Goal: Transaction & Acquisition: Purchase product/service

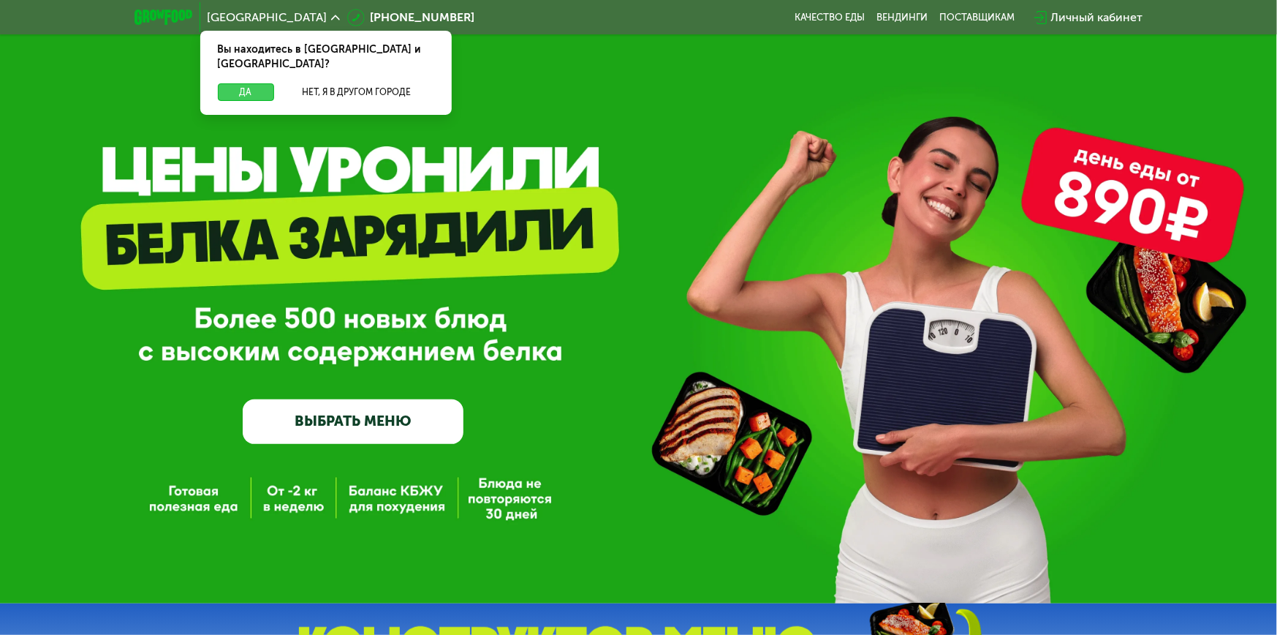
click at [237, 83] on button "Да" at bounding box center [246, 92] width 56 height 18
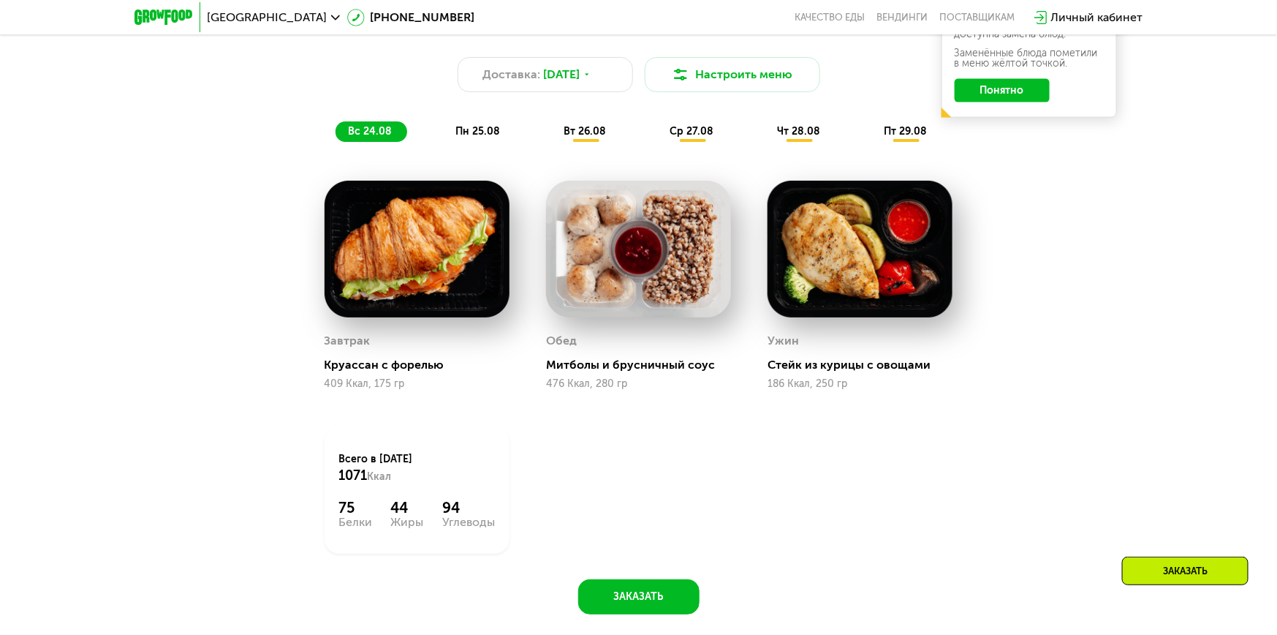
scroll to position [731, 0]
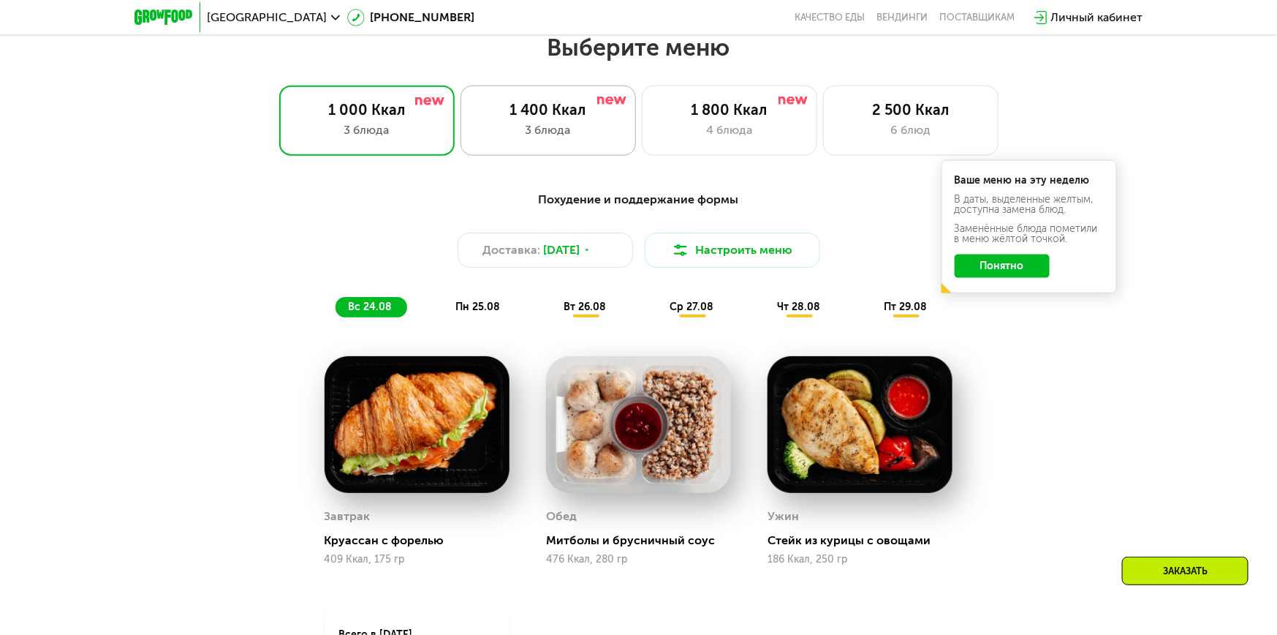
click at [642, 101] on div "1 400 Ккал 3 блюда" at bounding box center [729, 121] width 175 height 70
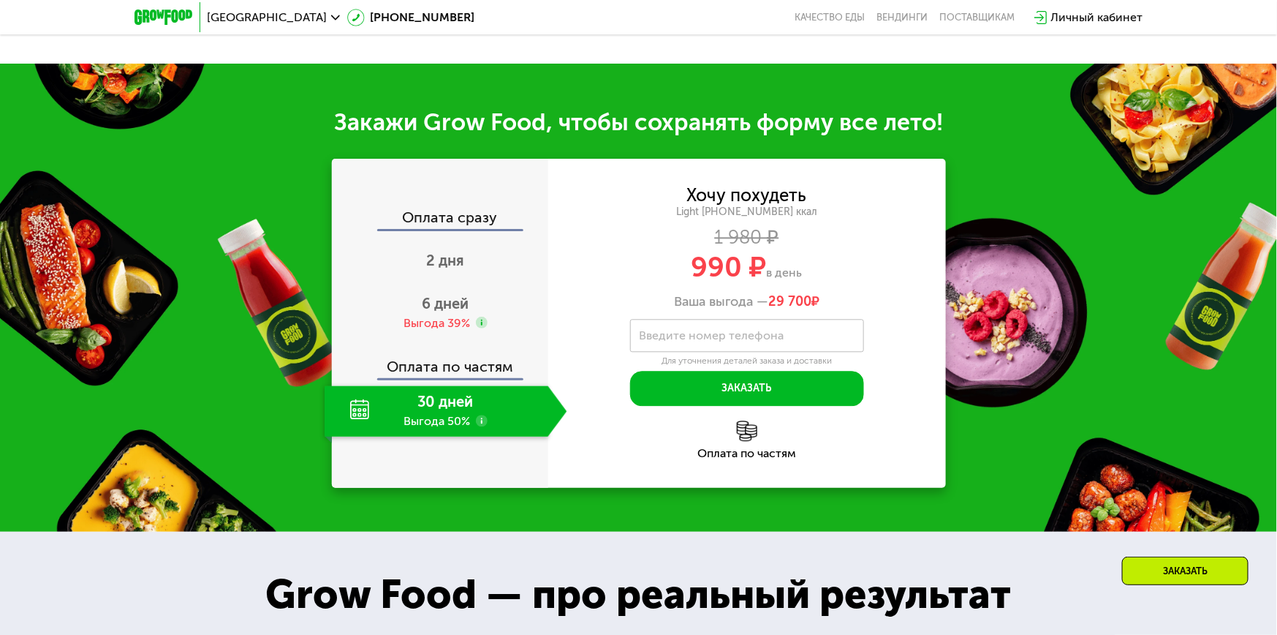
scroll to position [1243, 0]
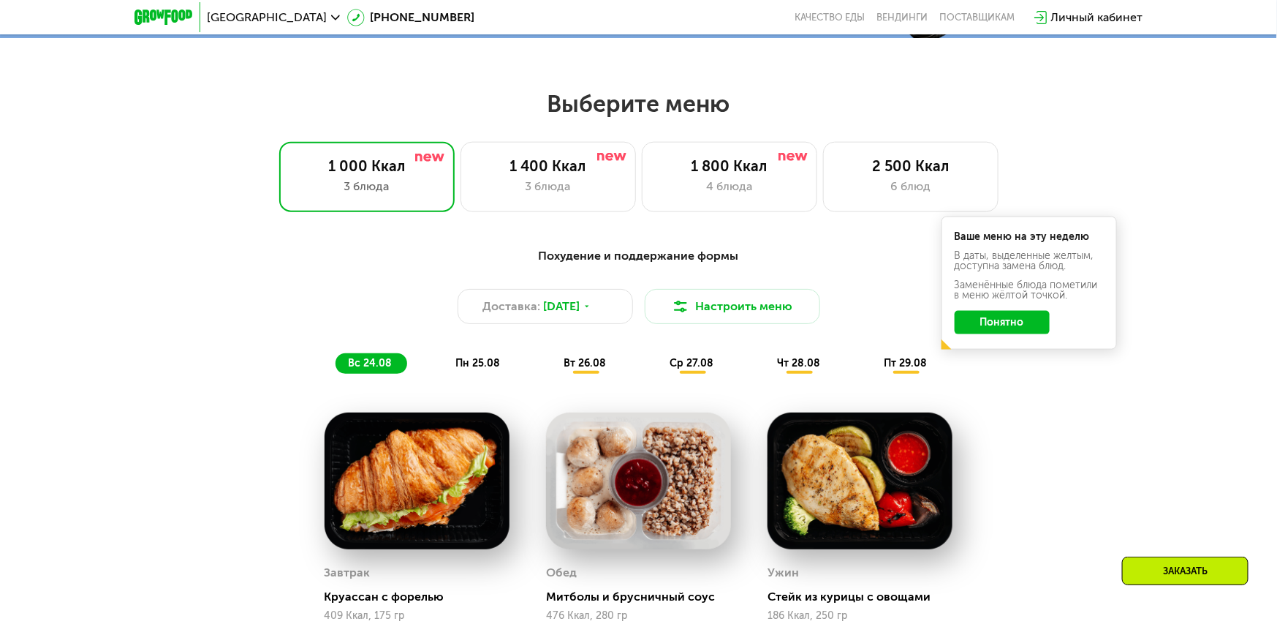
scroll to position [658, 0]
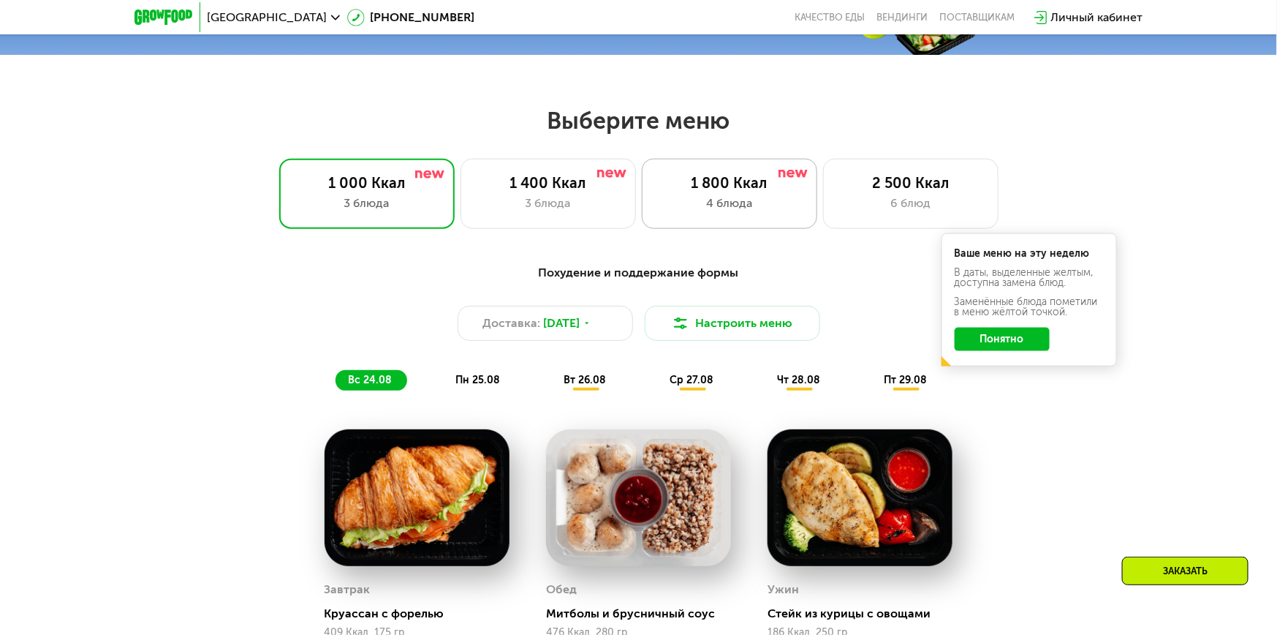
click at [716, 209] on div "4 блюда" at bounding box center [729, 203] width 145 height 18
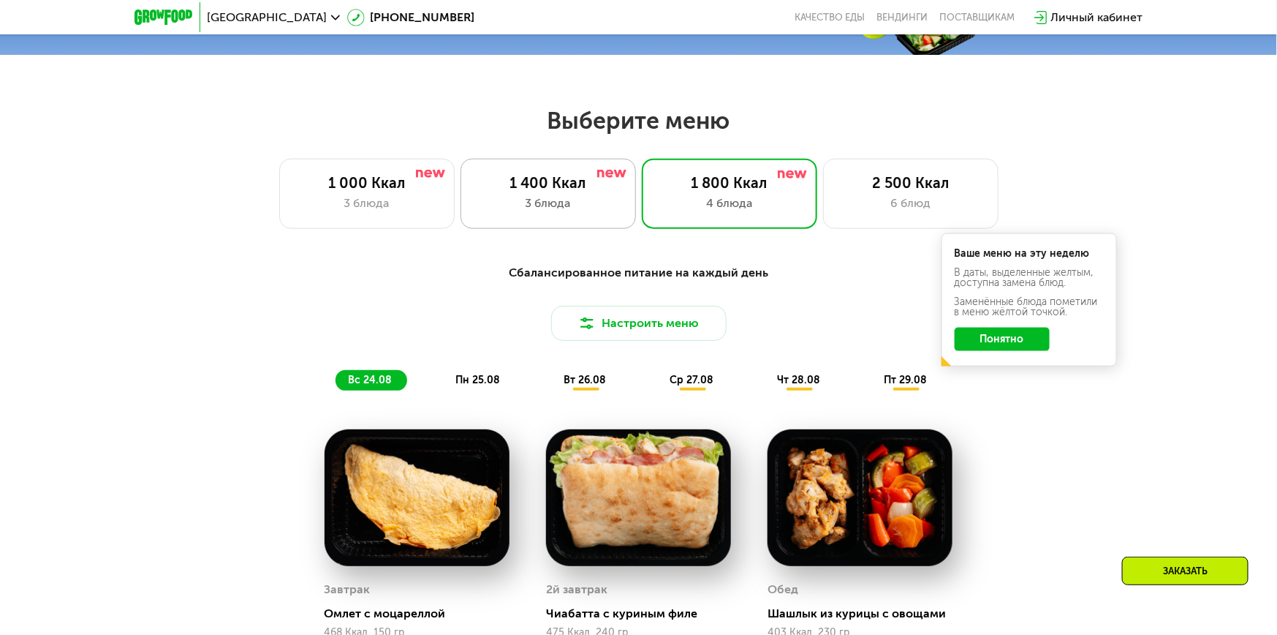
click at [563, 206] on div "3 блюда" at bounding box center [548, 203] width 145 height 18
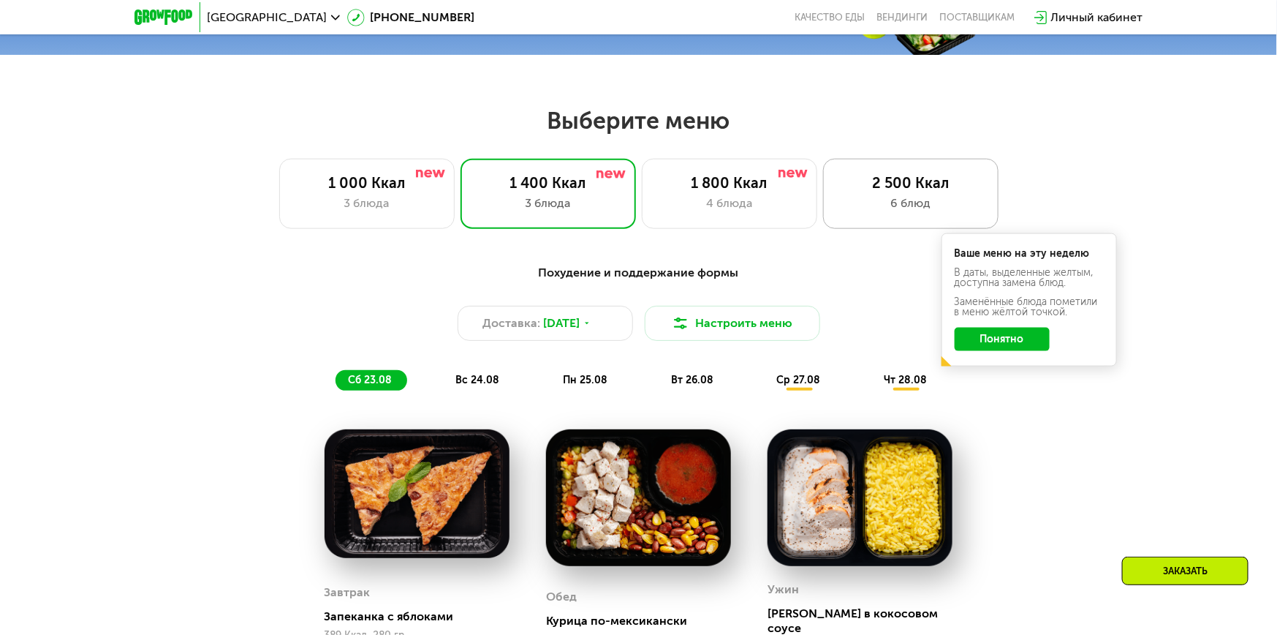
click at [881, 200] on div "6 блюд" at bounding box center [911, 203] width 145 height 18
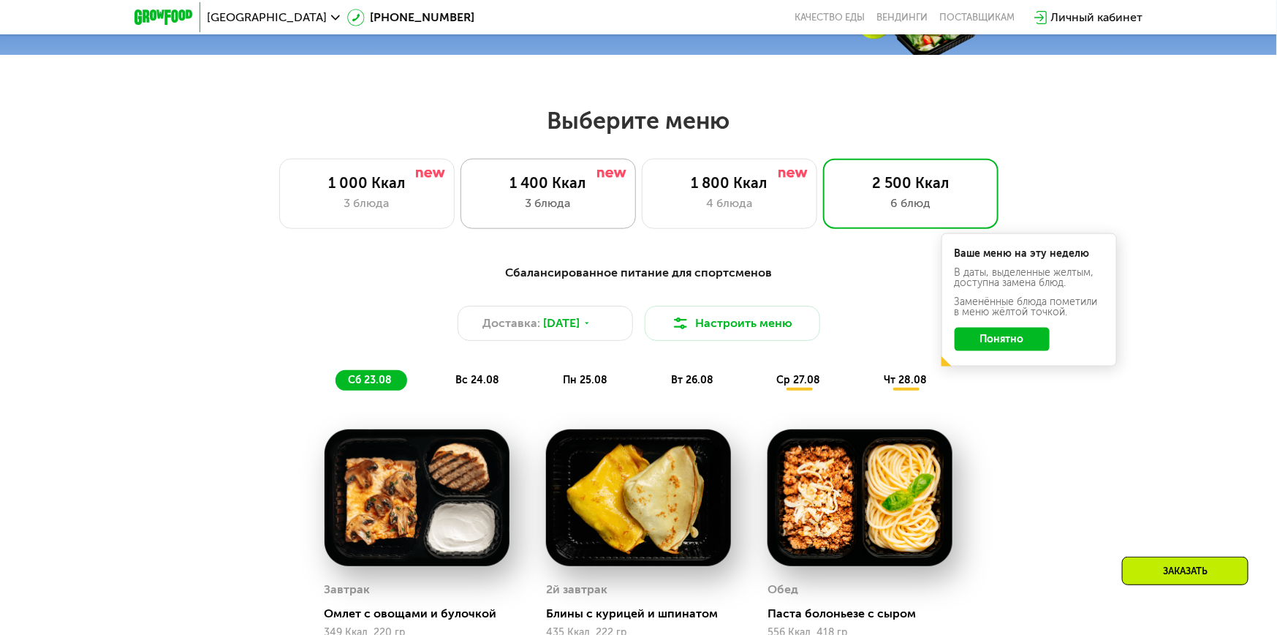
click at [583, 181] on div "1 400 Ккал" at bounding box center [548, 183] width 145 height 18
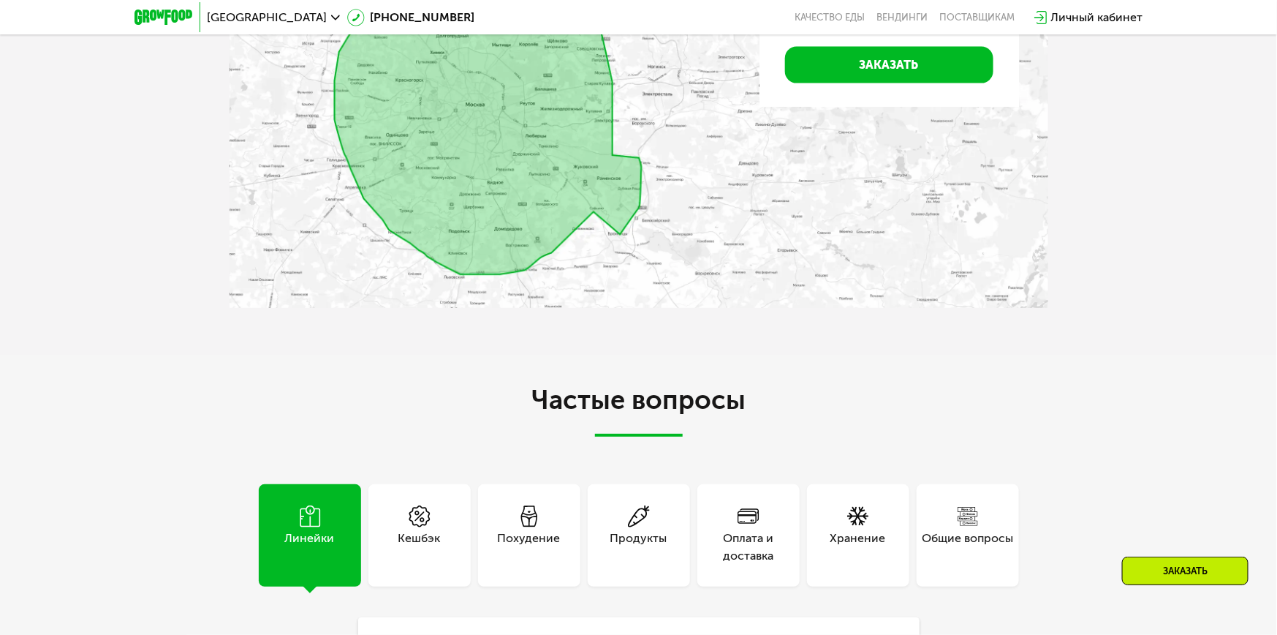
scroll to position [3582, 0]
